Goal: Task Accomplishment & Management: Use online tool/utility

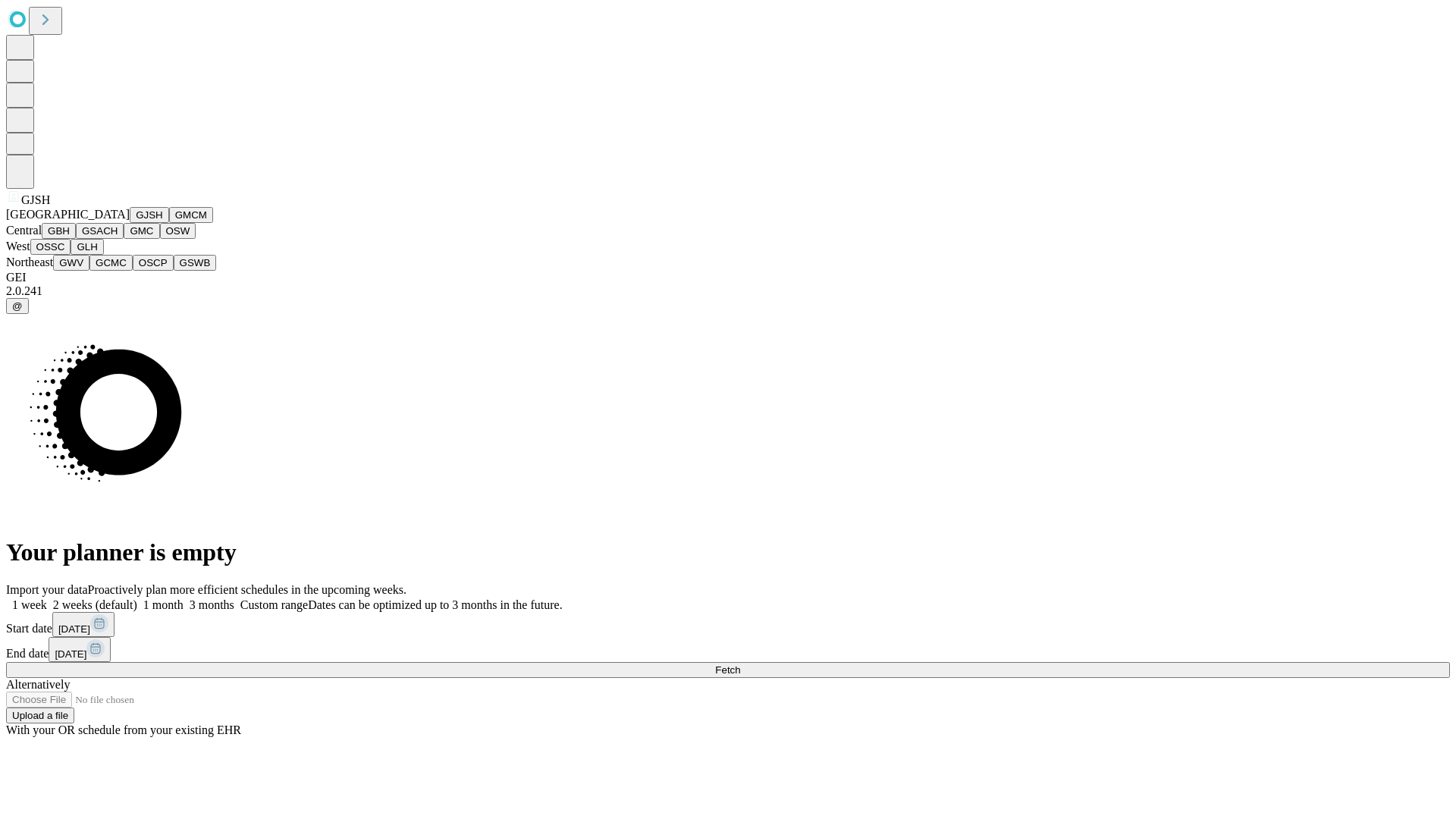
click at [129, 223] on button "GJSH" at bounding box center [149, 215] width 40 height 16
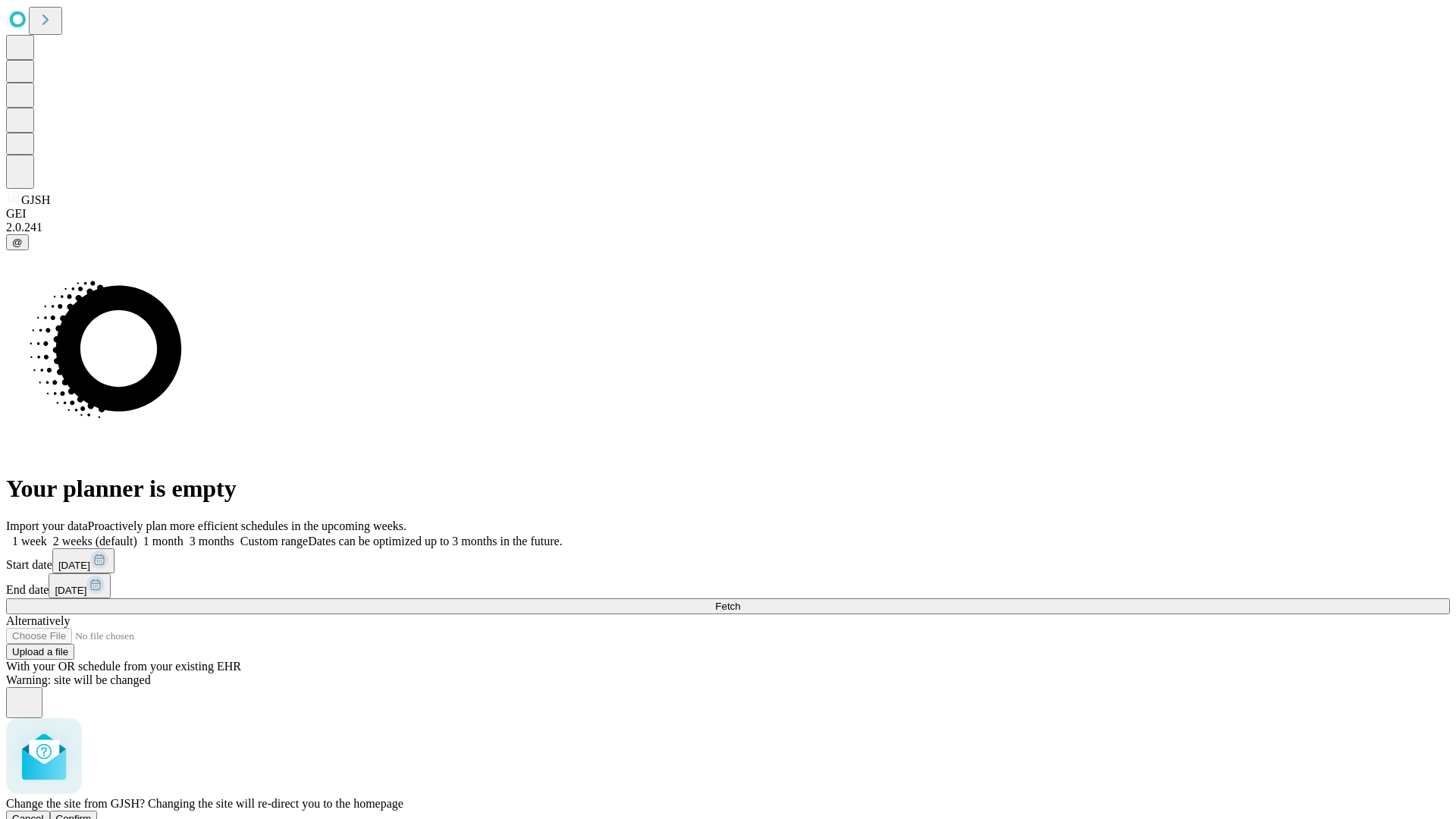
click at [91, 813] on span "Confirm" at bounding box center [73, 818] width 35 height 11
click at [47, 535] on label "1 week" at bounding box center [26, 541] width 41 height 13
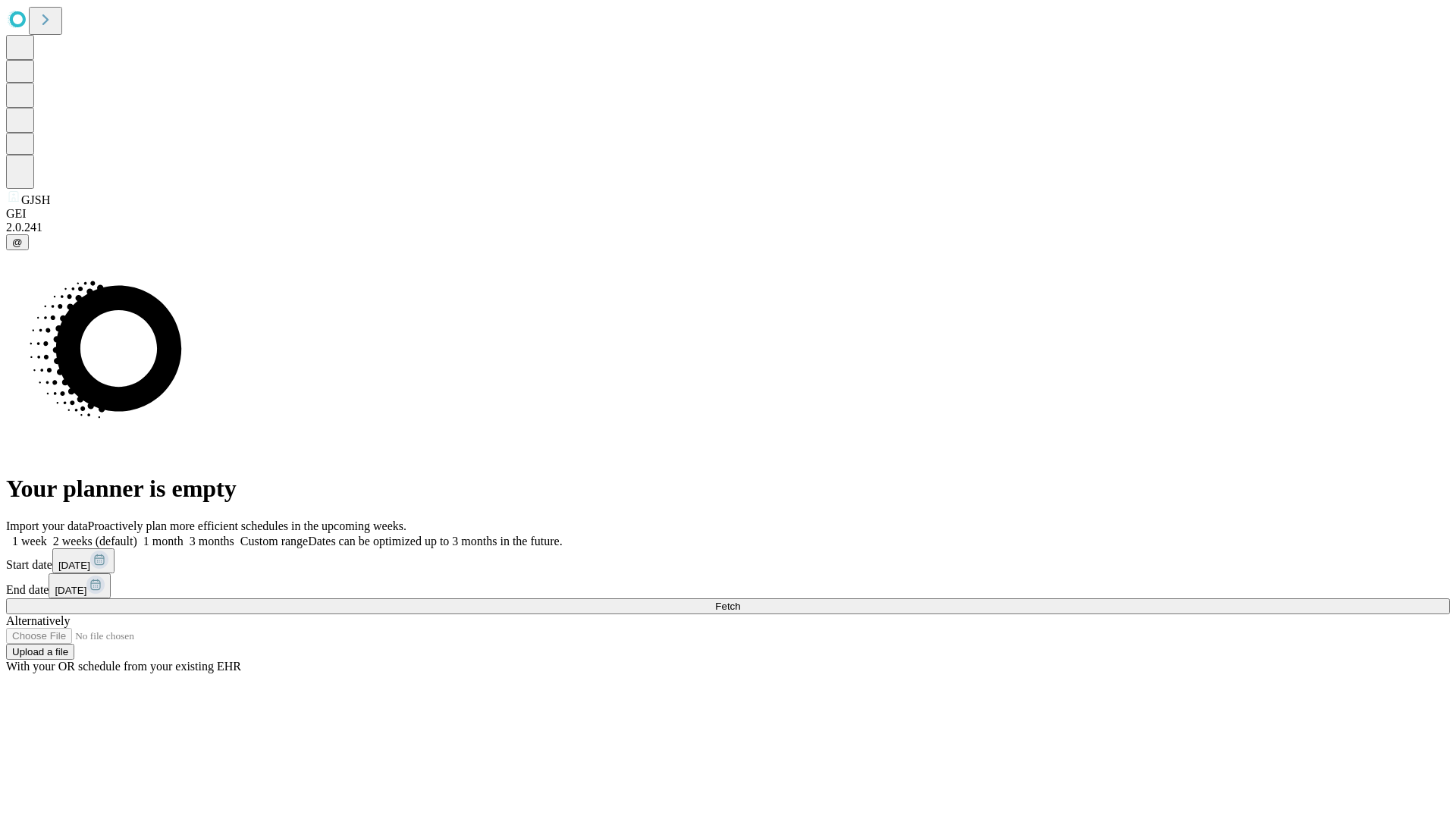
click at [741, 601] on span "Fetch" at bounding box center [728, 606] width 25 height 11
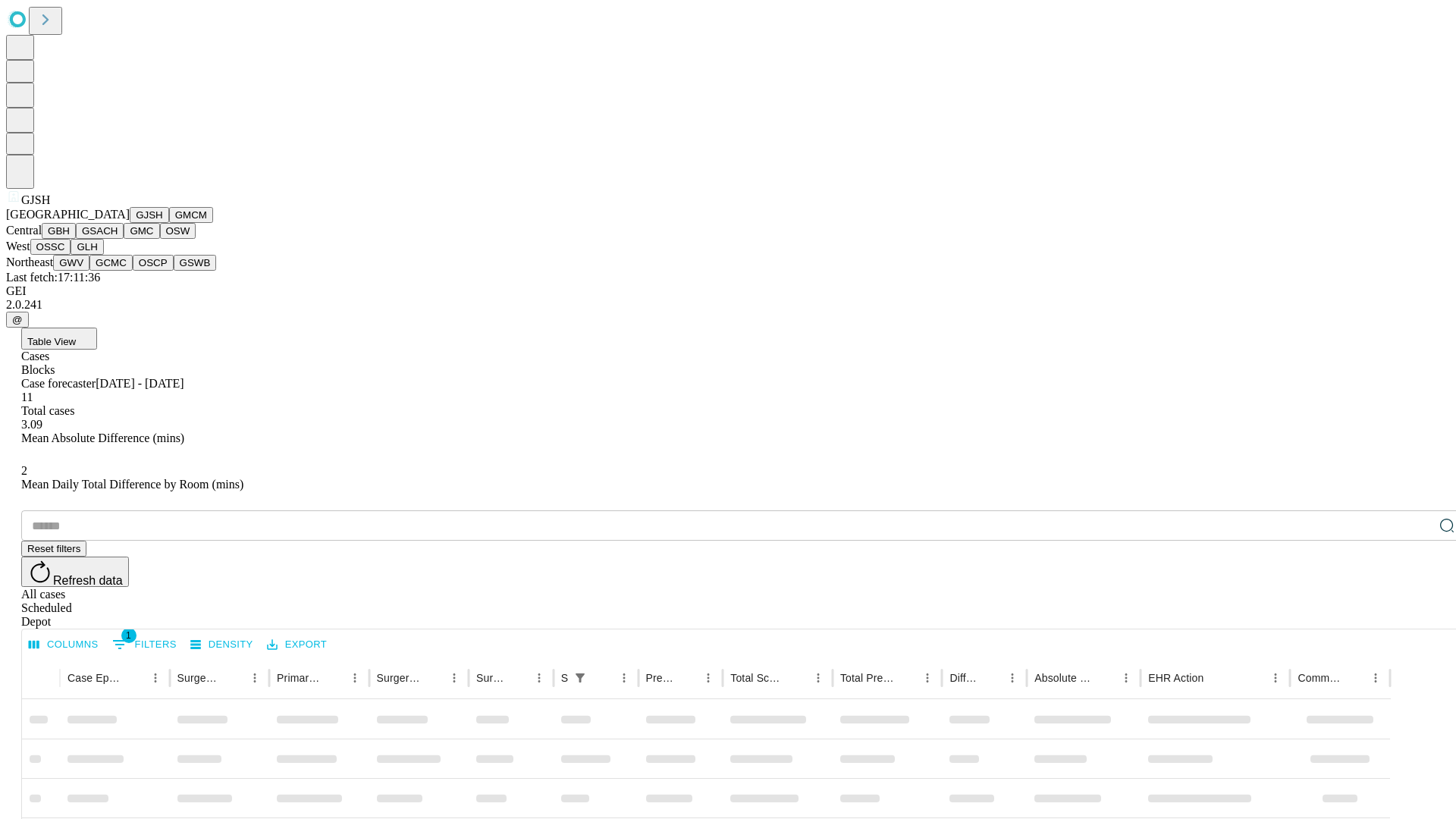
click at [169, 223] on button "GMCM" at bounding box center [191, 215] width 44 height 16
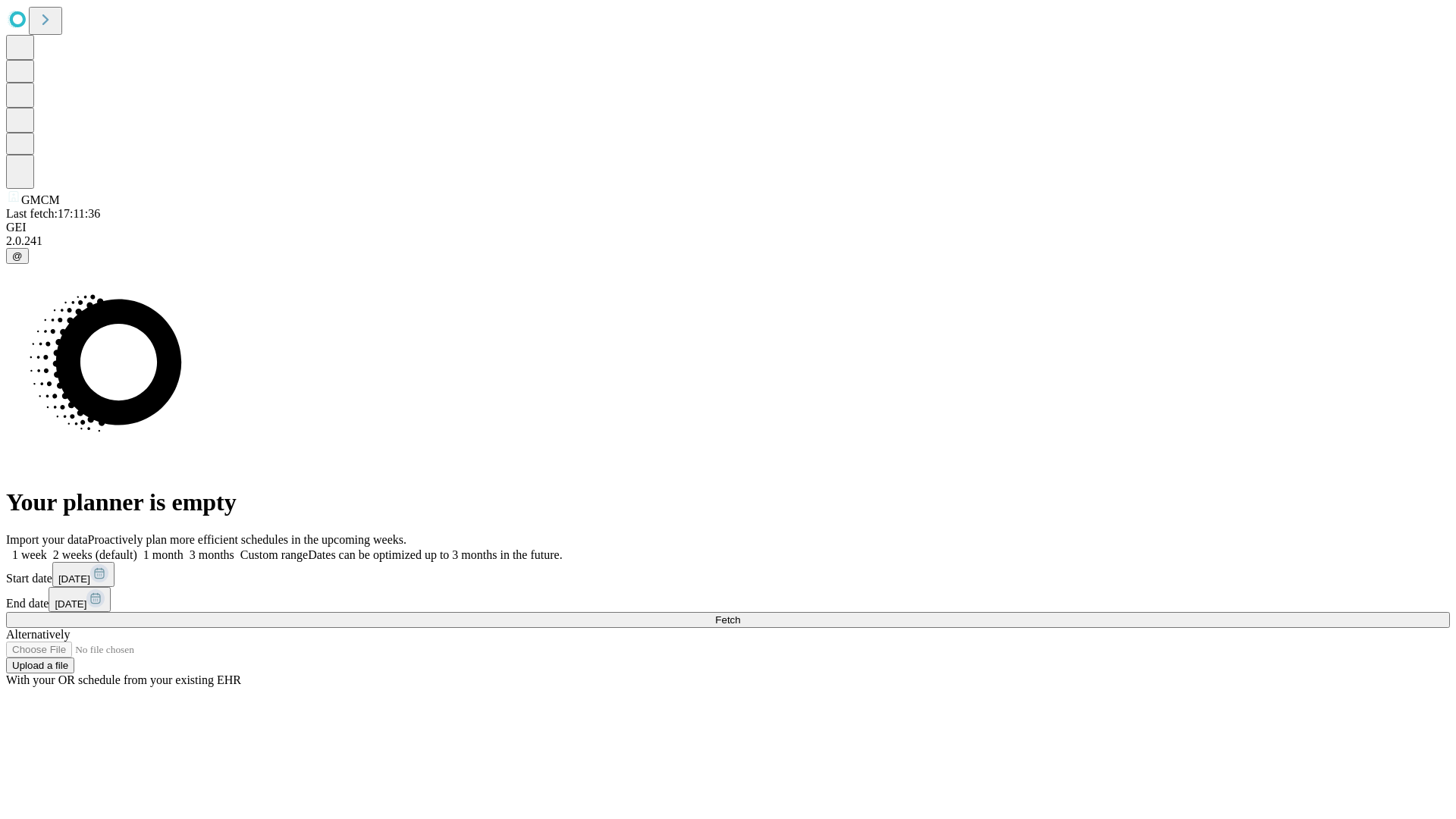
click at [47, 548] on label "1 week" at bounding box center [26, 554] width 41 height 13
click at [741, 614] on span "Fetch" at bounding box center [728, 620] width 25 height 11
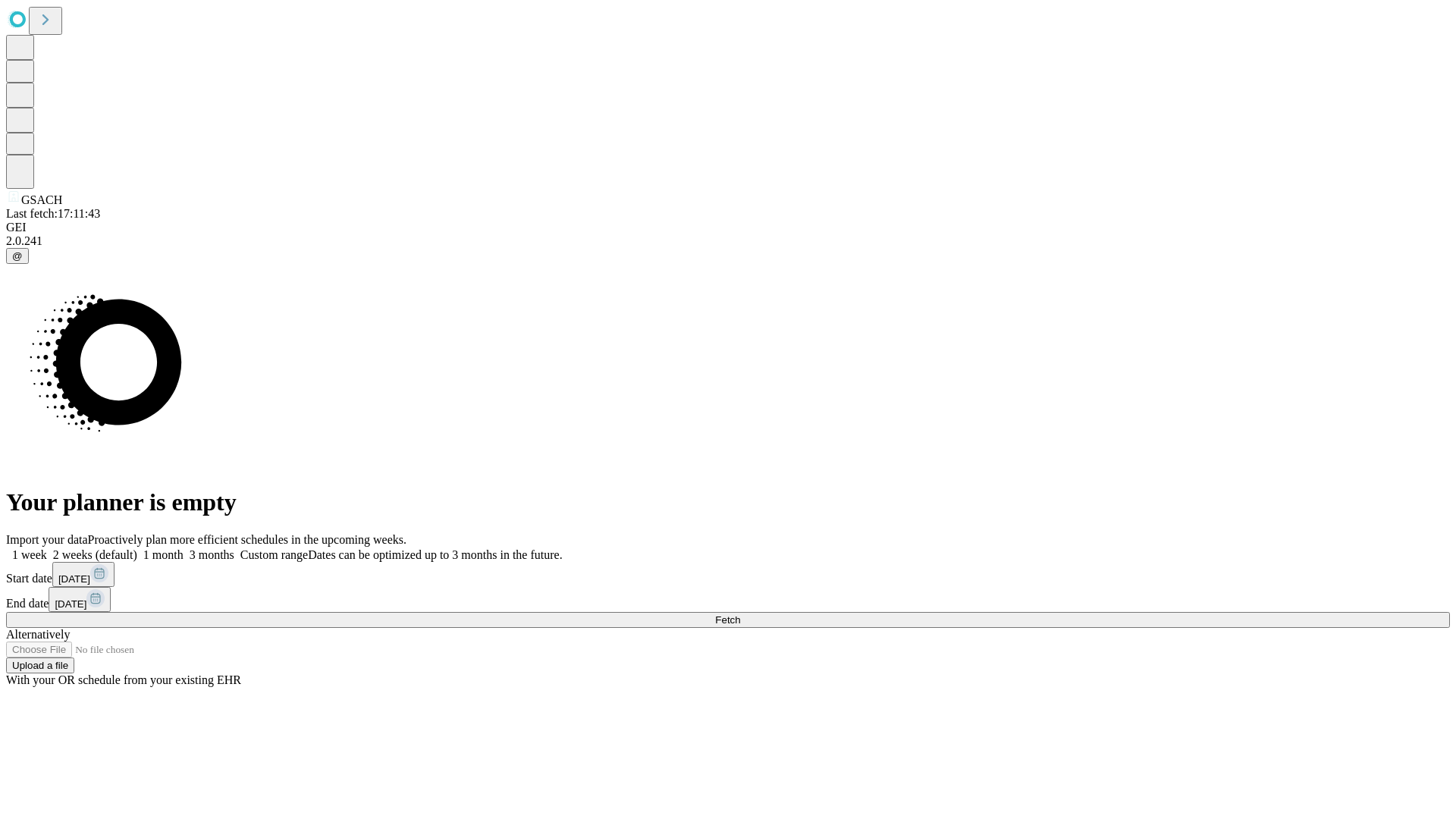
click at [47, 548] on label "1 week" at bounding box center [26, 554] width 41 height 13
click at [741, 614] on span "Fetch" at bounding box center [728, 620] width 25 height 11
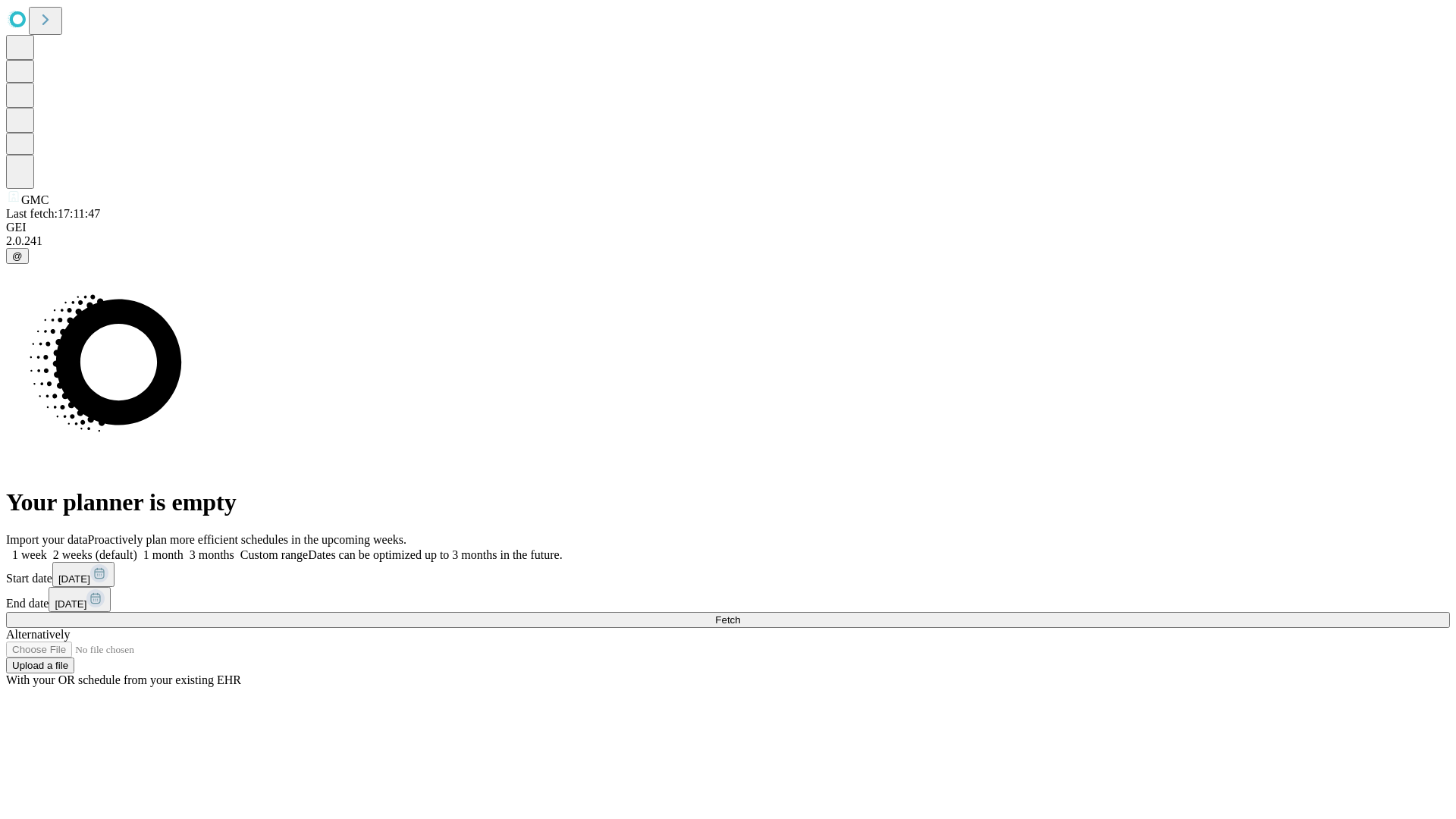
click at [741, 614] on span "Fetch" at bounding box center [728, 620] width 25 height 11
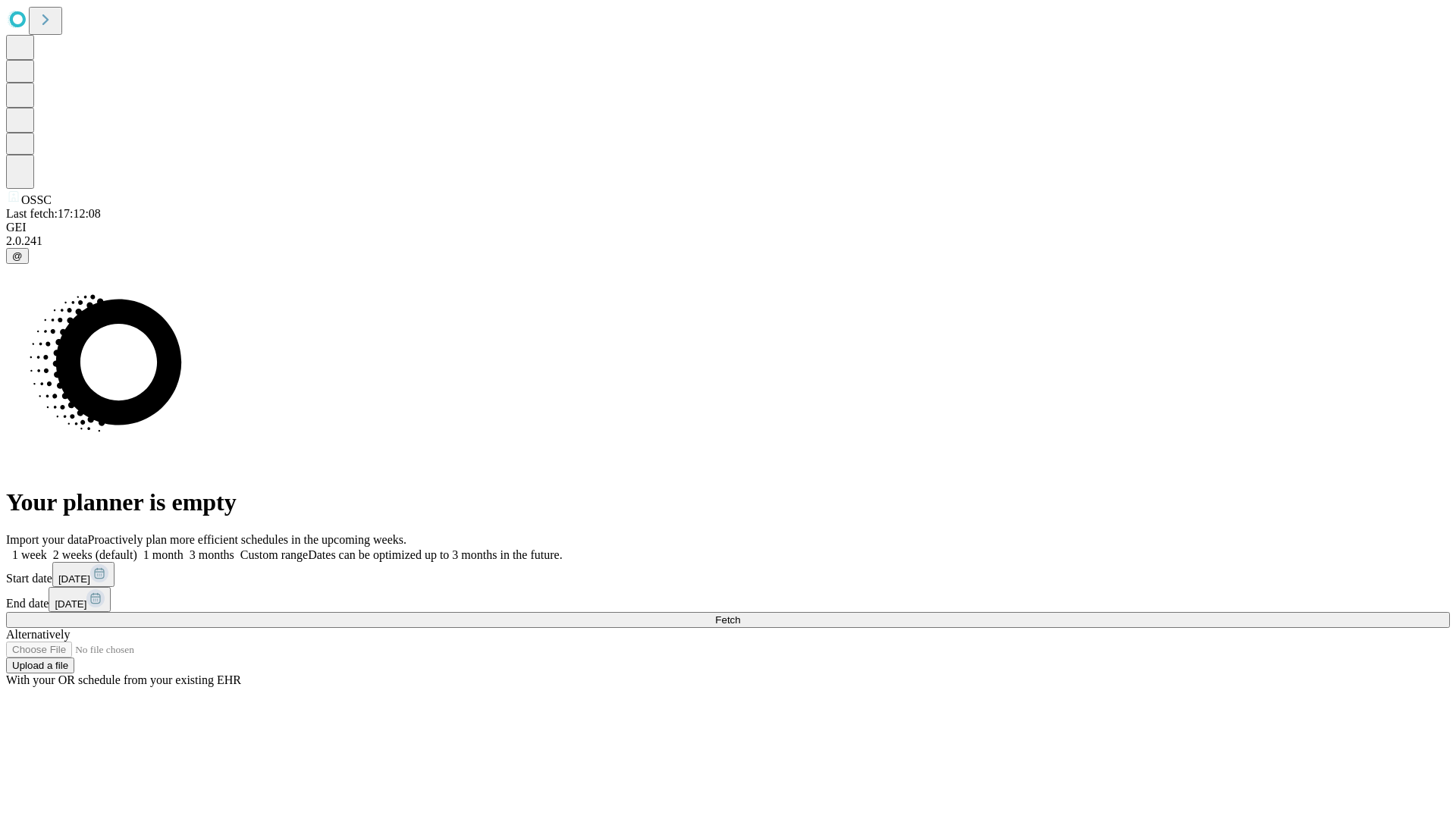
click at [47, 548] on label "1 week" at bounding box center [26, 554] width 41 height 13
click at [741, 614] on span "Fetch" at bounding box center [728, 620] width 25 height 11
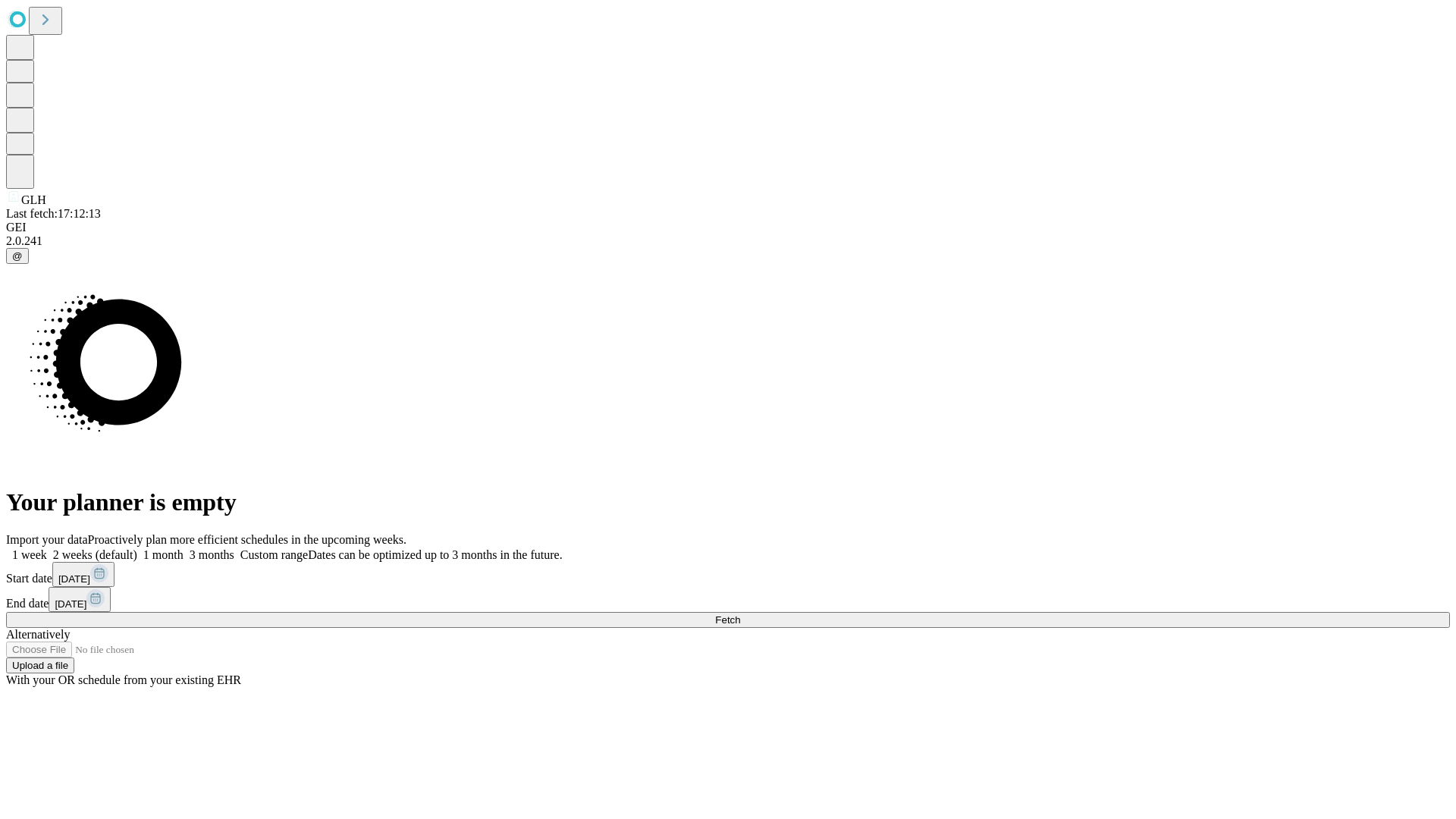
click at [47, 548] on label "1 week" at bounding box center [26, 554] width 41 height 13
click at [741, 614] on span "Fetch" at bounding box center [728, 620] width 25 height 11
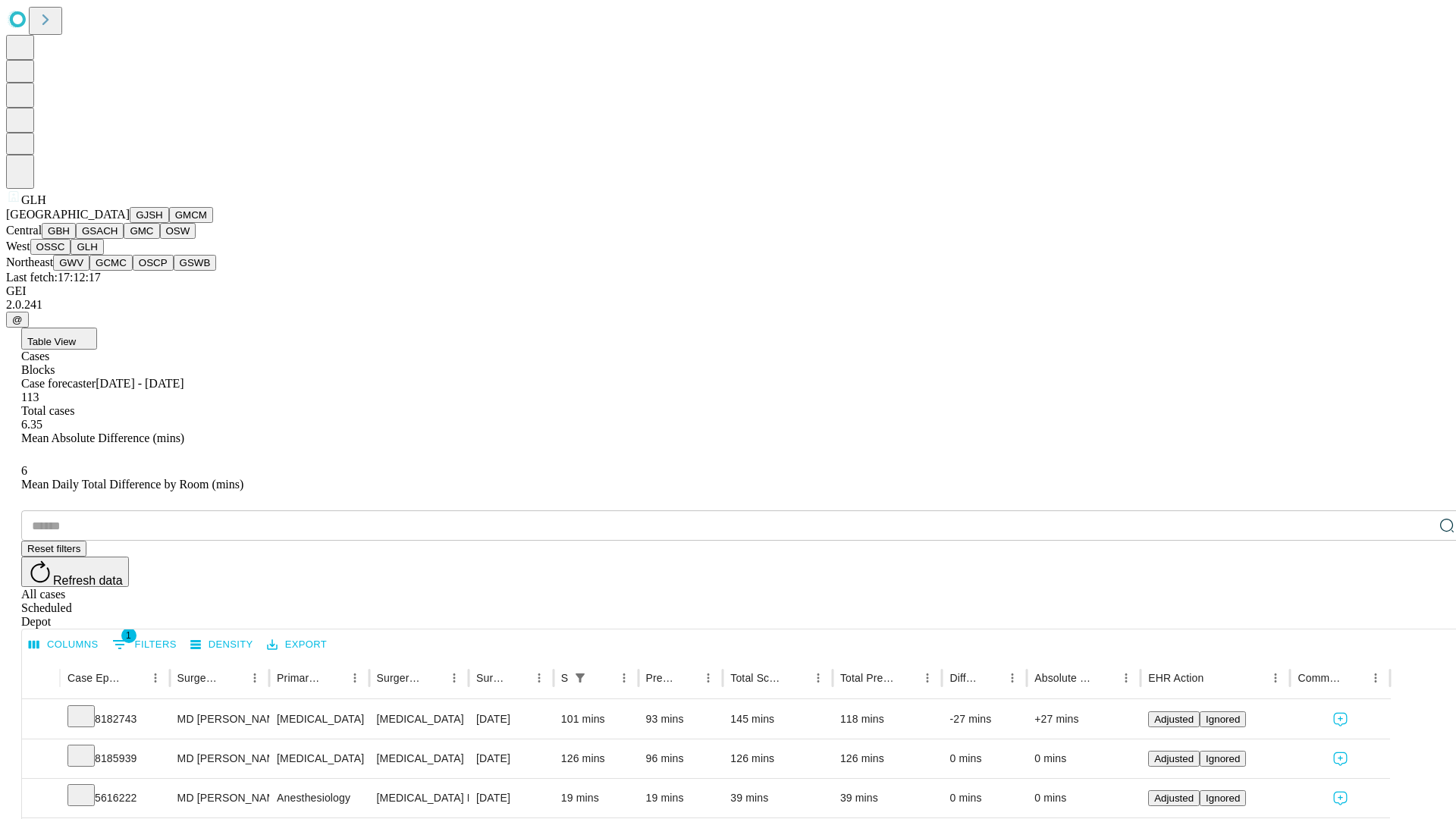
click at [90, 271] on button "GWV" at bounding box center [72, 262] width 36 height 16
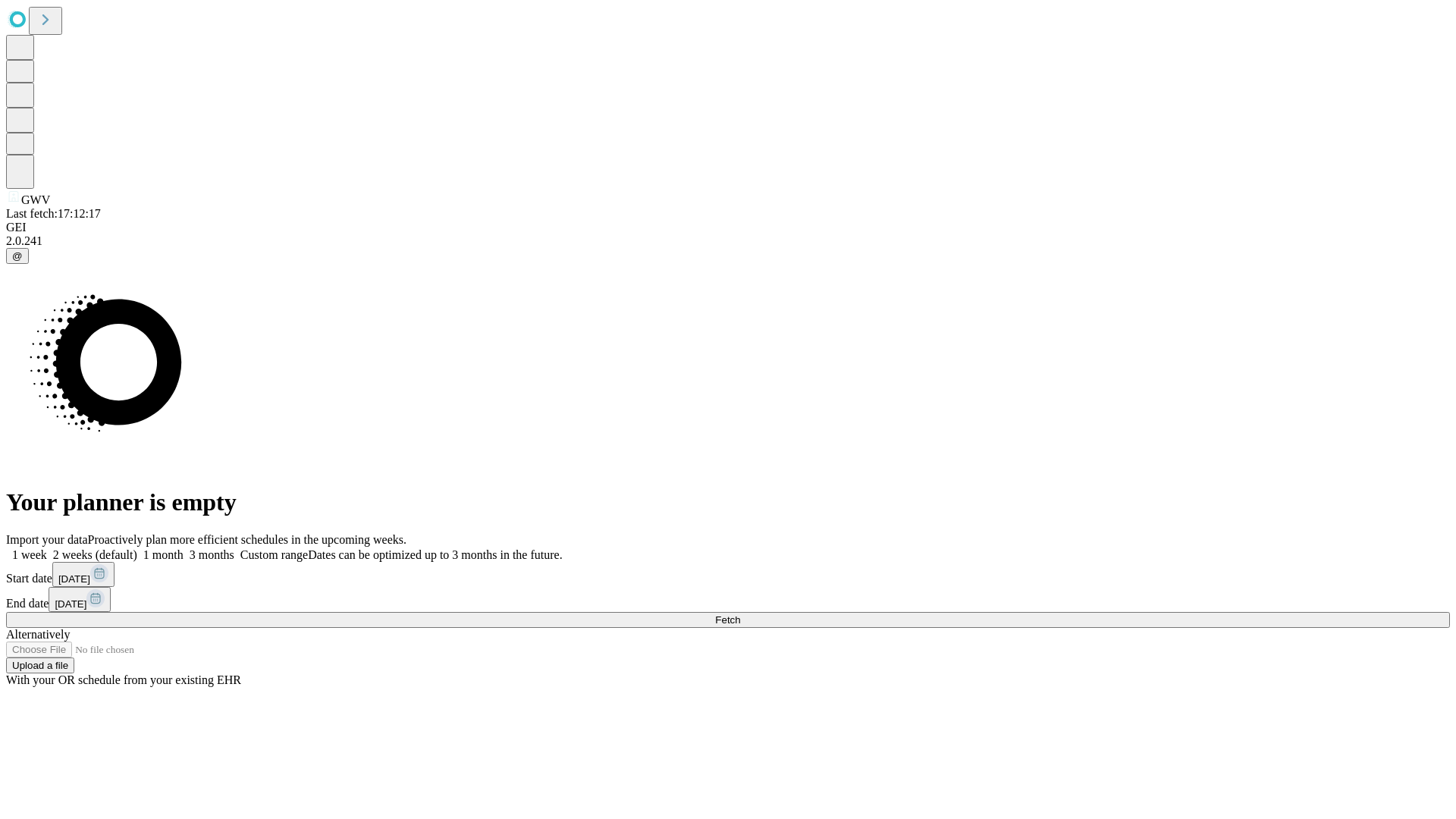
click at [47, 548] on label "1 week" at bounding box center [26, 554] width 41 height 13
click at [741, 614] on span "Fetch" at bounding box center [728, 620] width 25 height 11
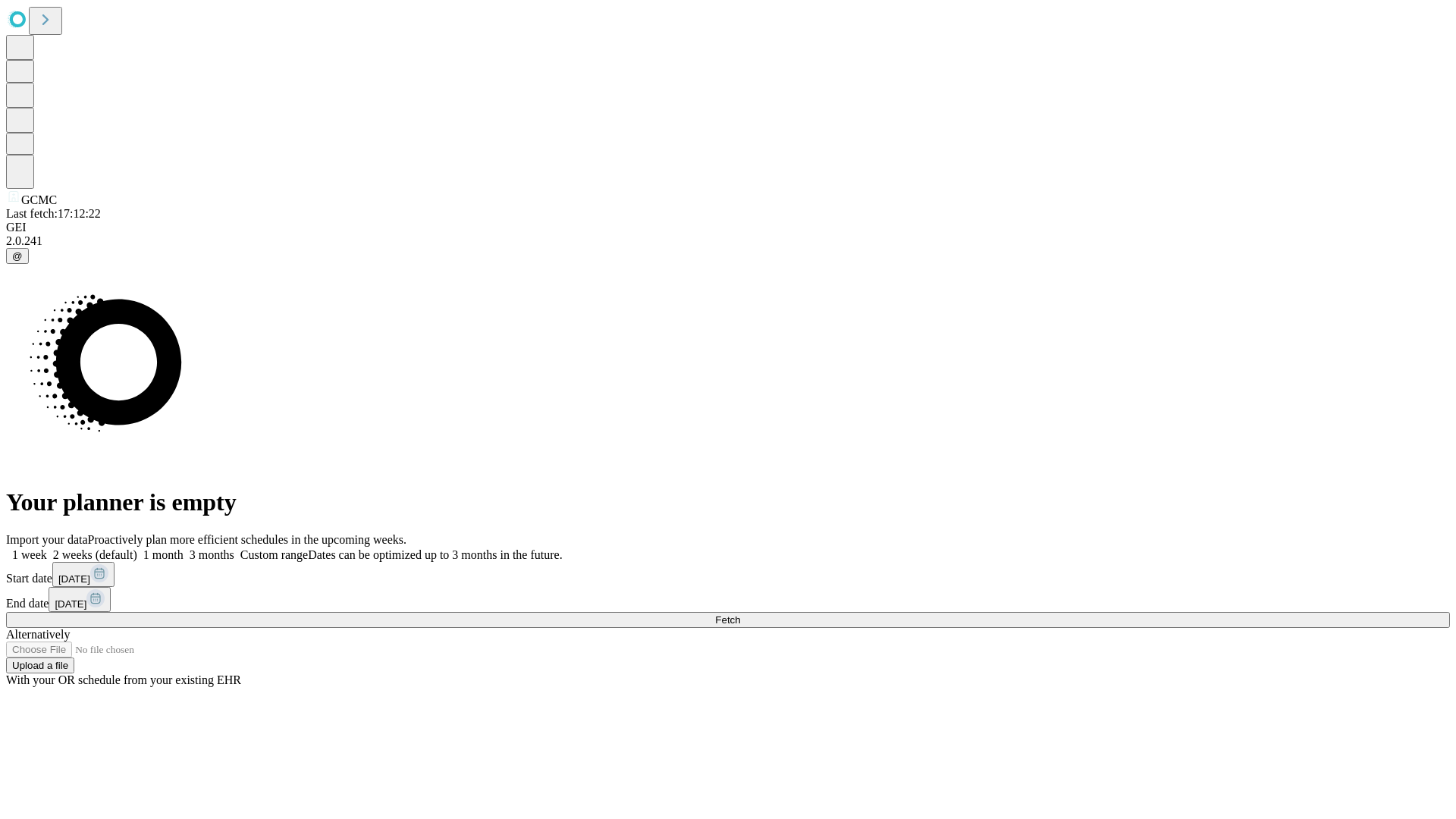
click at [47, 548] on label "1 week" at bounding box center [26, 554] width 41 height 13
click at [741, 614] on span "Fetch" at bounding box center [728, 620] width 25 height 11
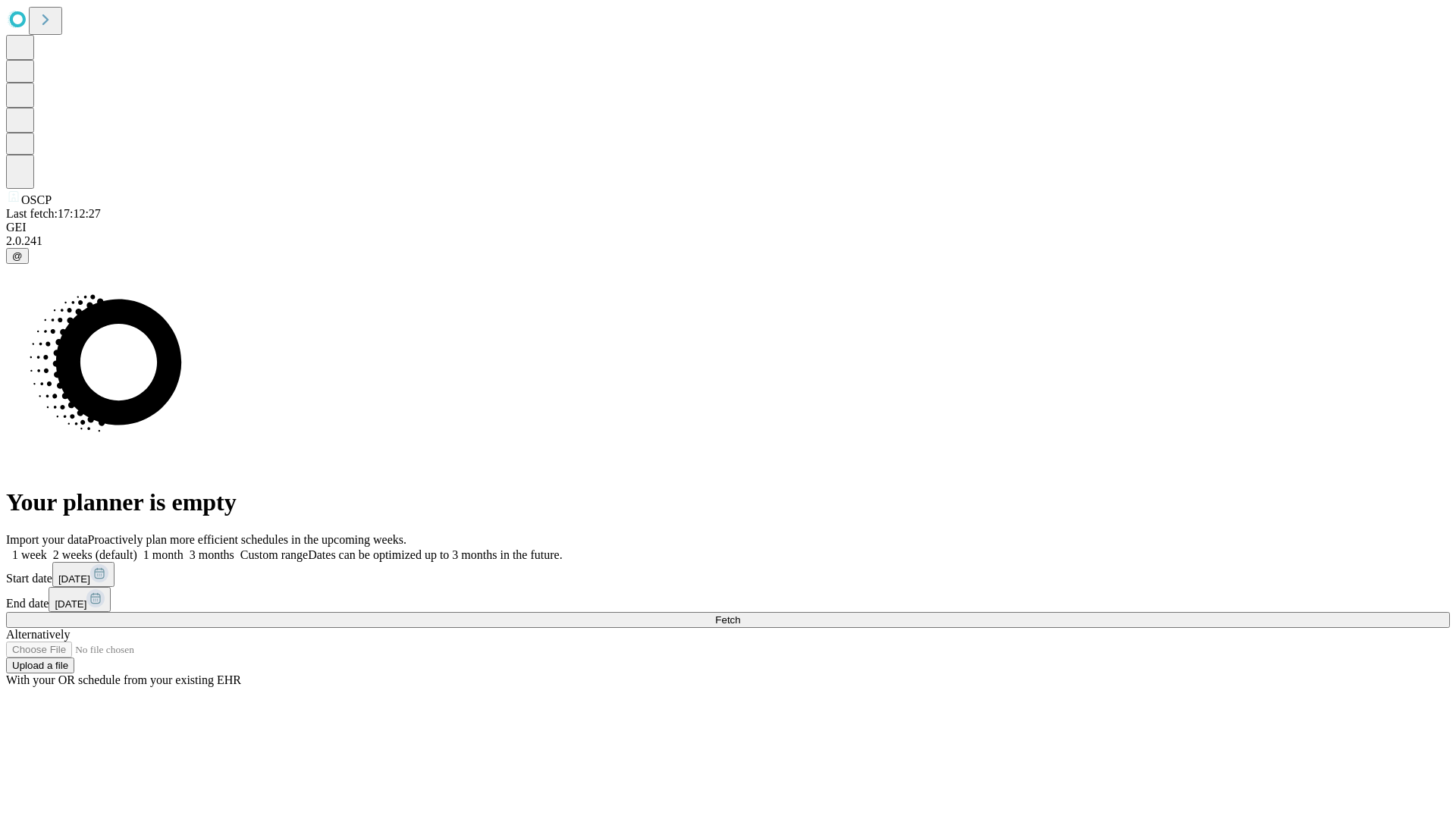
click at [741, 614] on span "Fetch" at bounding box center [728, 620] width 25 height 11
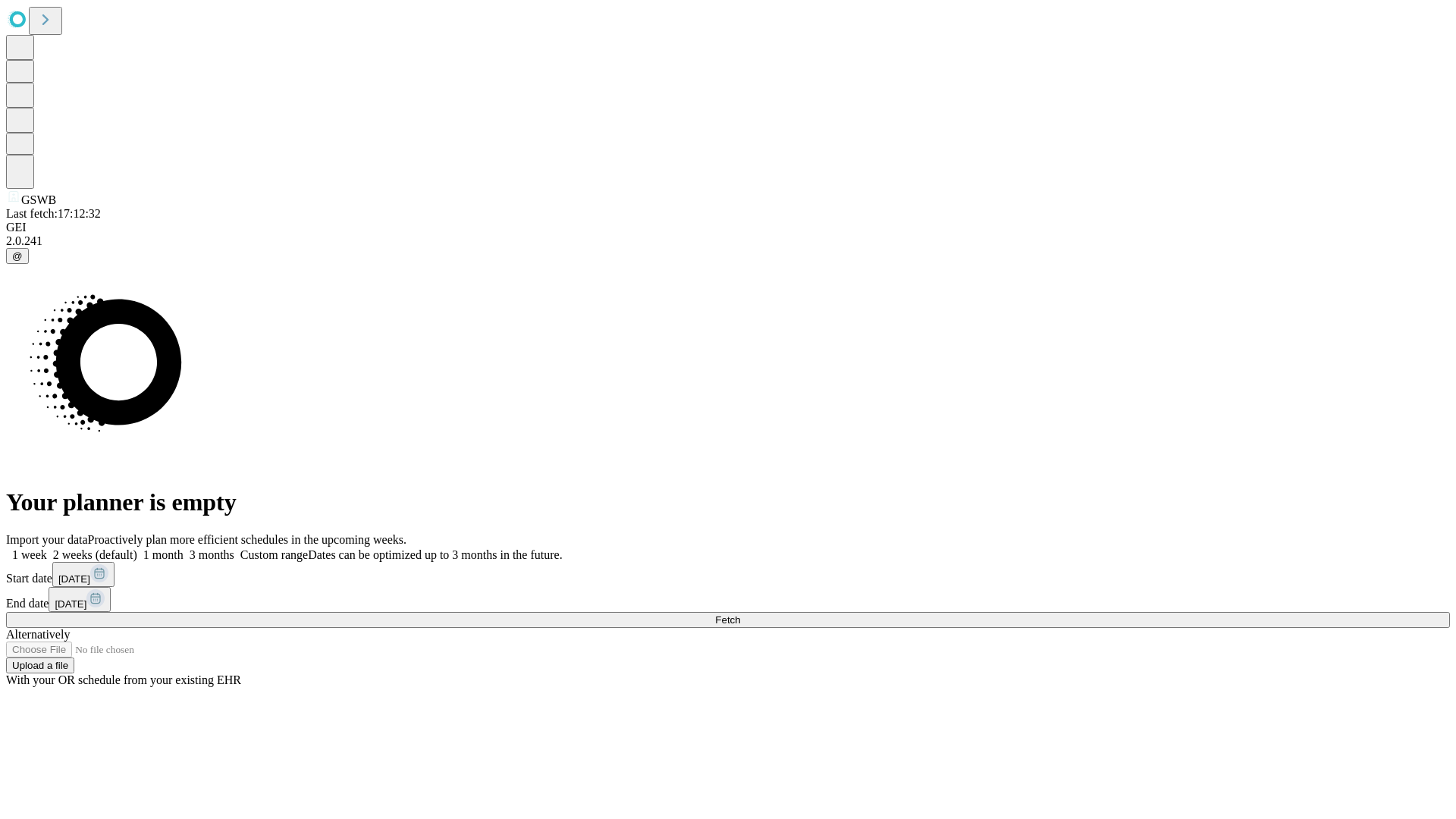
click at [47, 548] on label "1 week" at bounding box center [26, 554] width 41 height 13
click at [741, 614] on span "Fetch" at bounding box center [728, 620] width 25 height 11
